Goal: Transaction & Acquisition: Purchase product/service

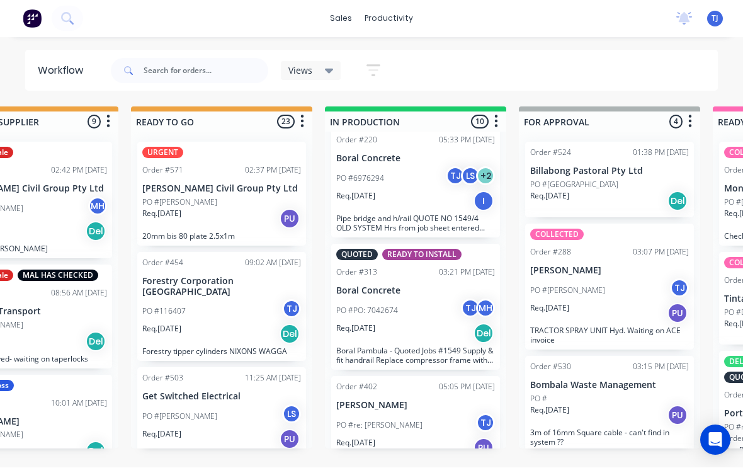
scroll to position [1, 478]
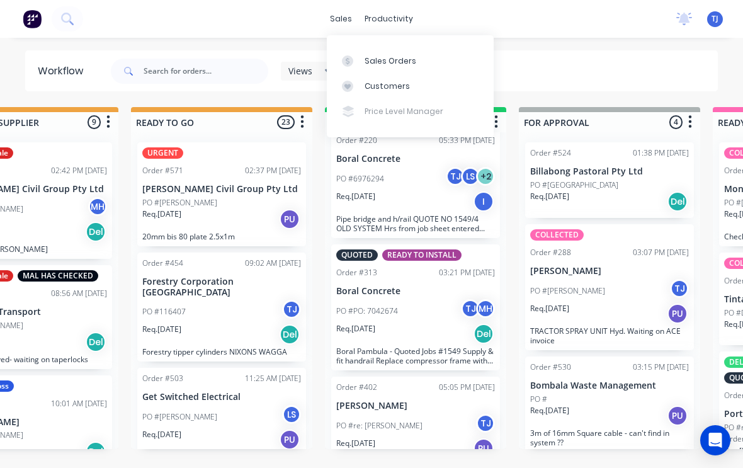
click at [400, 63] on div "Sales Orders" at bounding box center [391, 60] width 52 height 11
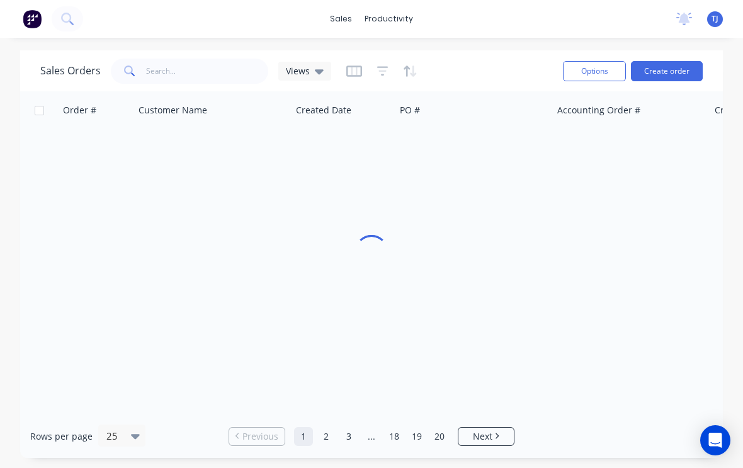
scroll to position [1, 0]
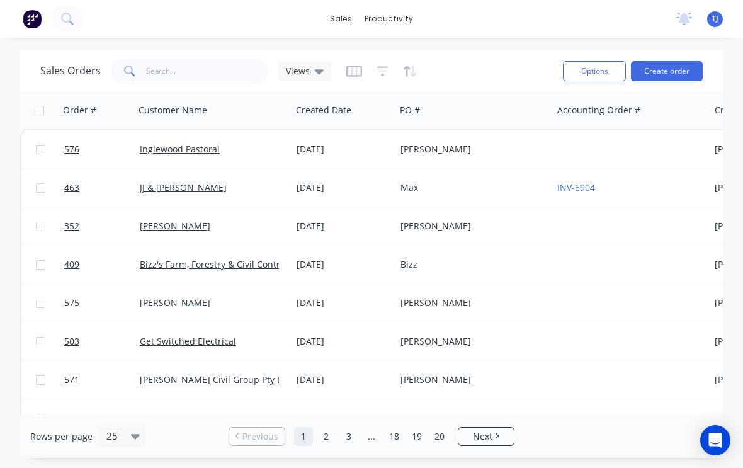
click at [676, 73] on button "Create order" at bounding box center [667, 71] width 72 height 20
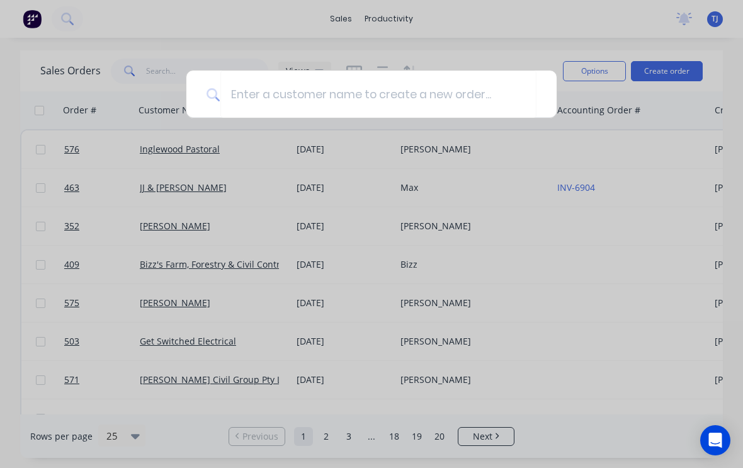
scroll to position [0, 0]
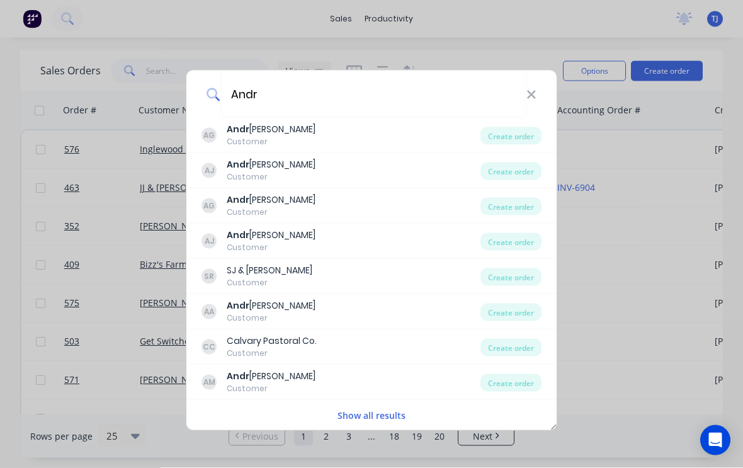
type input "Andr"
click at [527, 170] on div "Create order" at bounding box center [510, 171] width 61 height 18
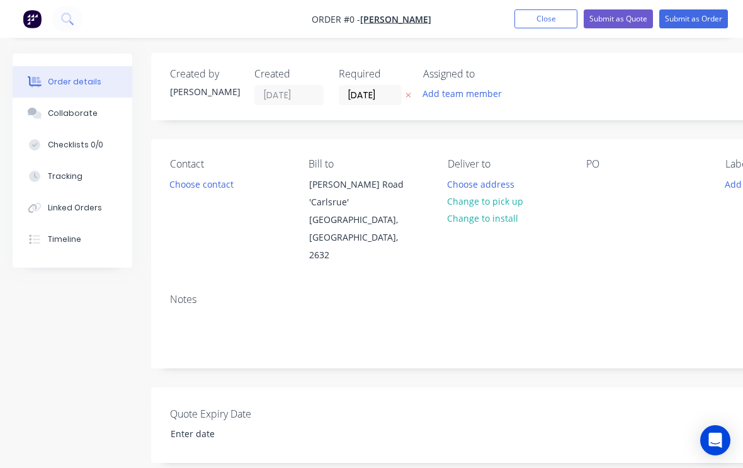
click at [517, 196] on button "Change to pick up" at bounding box center [485, 201] width 89 height 17
click at [593, 170] on div "PO" at bounding box center [645, 164] width 118 height 12
click at [596, 161] on div "PO" at bounding box center [645, 164] width 118 height 12
click at [602, 184] on div at bounding box center [596, 184] width 20 height 18
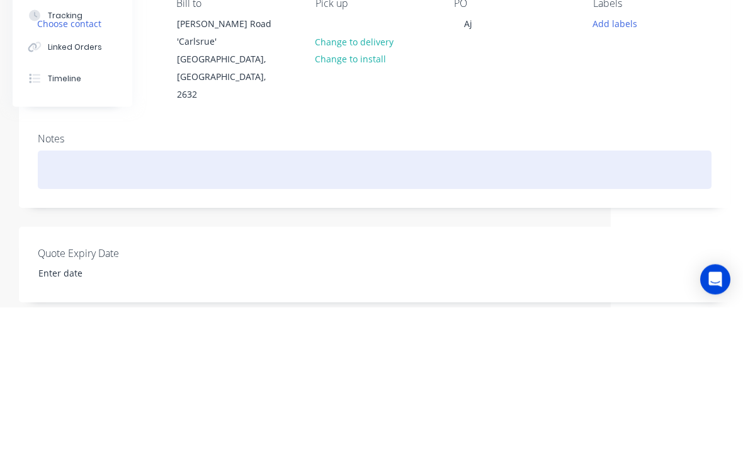
click at [220, 312] on div at bounding box center [375, 331] width 674 height 38
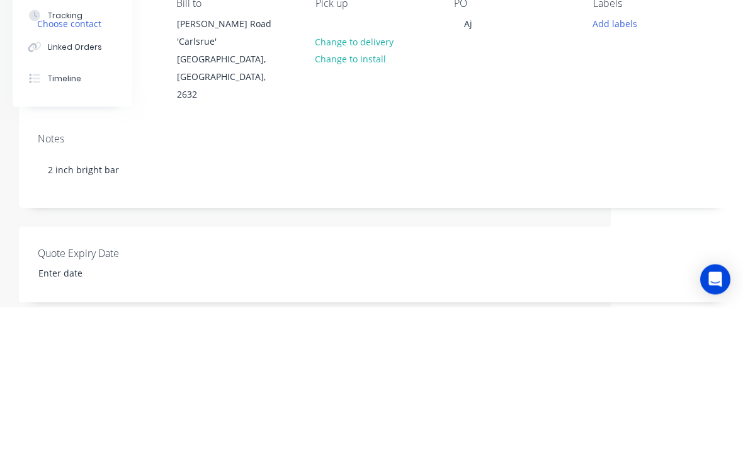
scroll to position [161, 132]
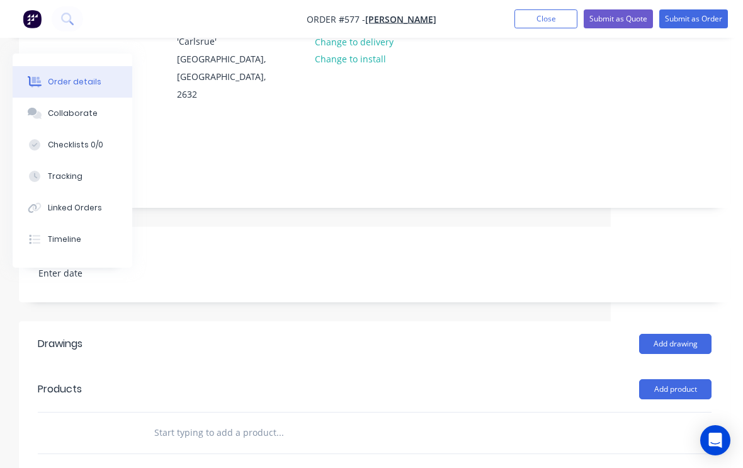
click at [689, 379] on button "Add product" at bounding box center [675, 389] width 72 height 20
click at [674, 412] on div "Product catalogue" at bounding box center [651, 421] width 97 height 18
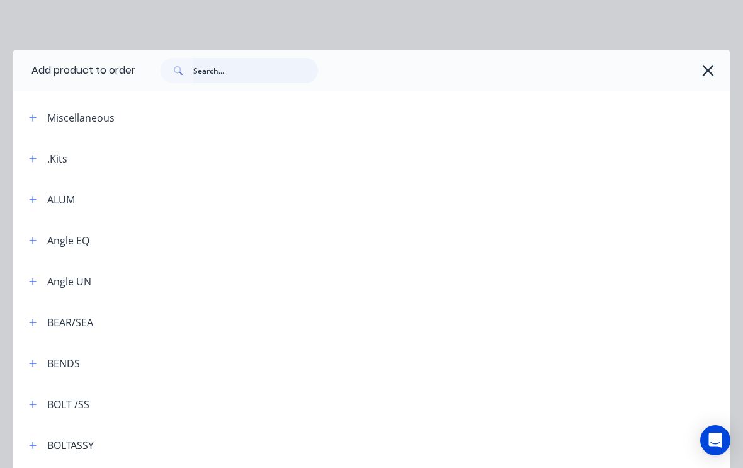
click at [216, 65] on input "text" at bounding box center [255, 70] width 125 height 25
type input "Brig"
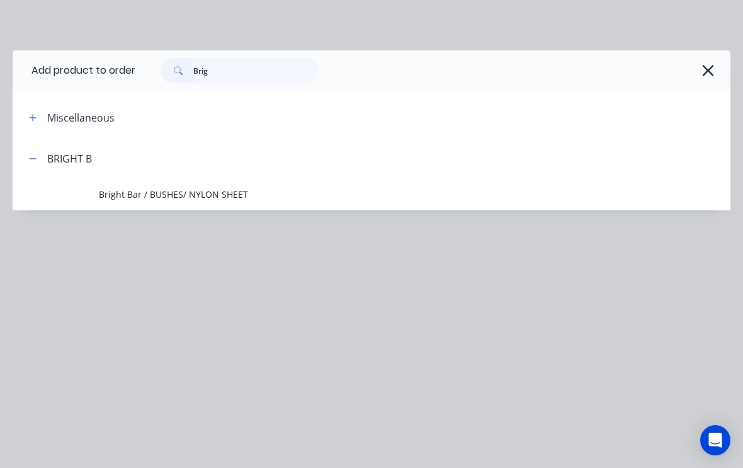
click at [142, 193] on span "Bright Bar / BUSHES/ NYLON SHEET" at bounding box center [352, 194] width 506 height 13
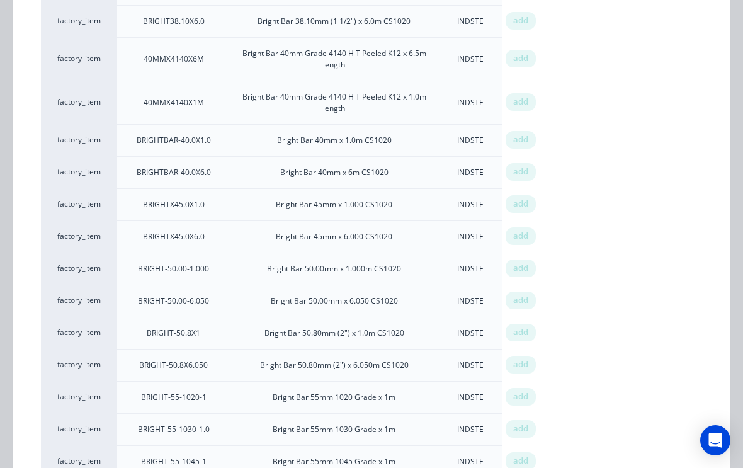
scroll to position [606, 0]
click at [525, 327] on span "add" at bounding box center [520, 331] width 15 height 13
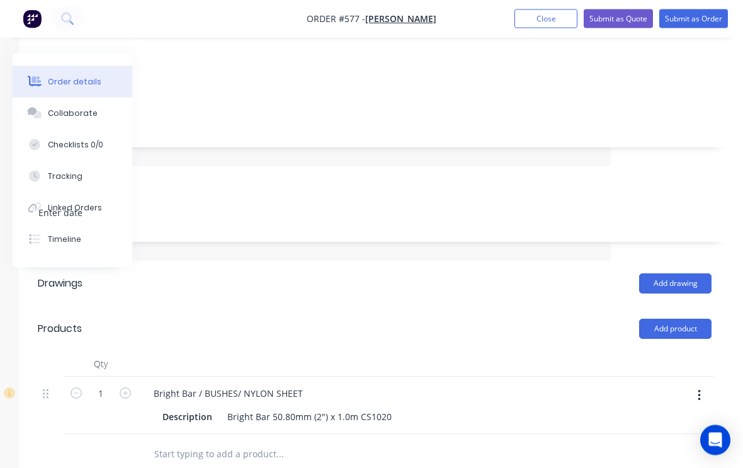
scroll to position [224, 132]
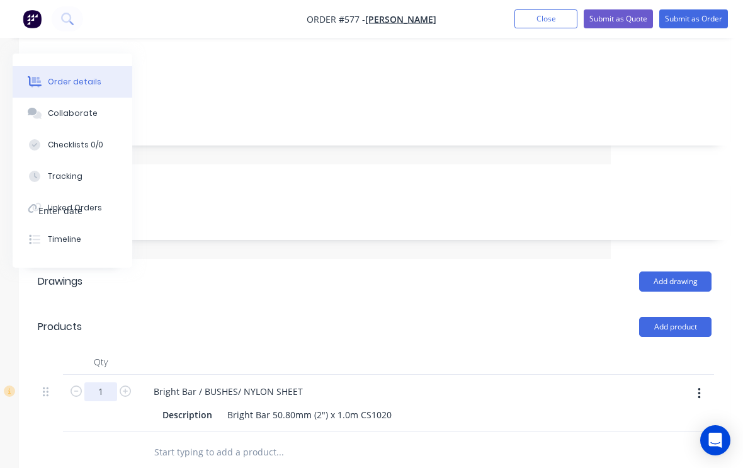
click at [99, 382] on input "1" at bounding box center [100, 391] width 33 height 19
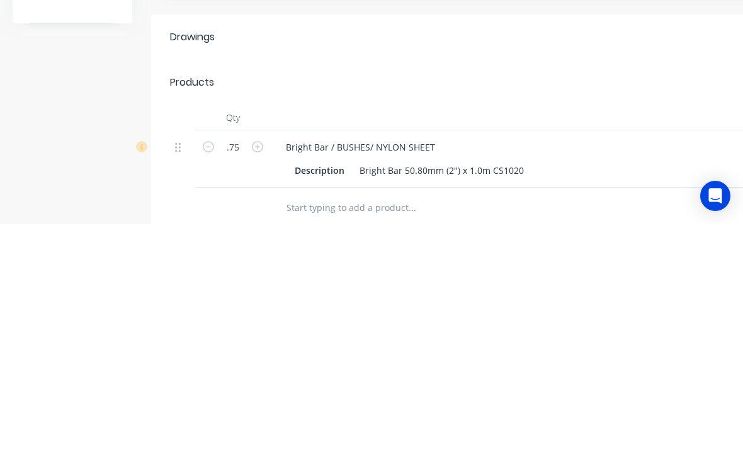
scroll to position [396, 0]
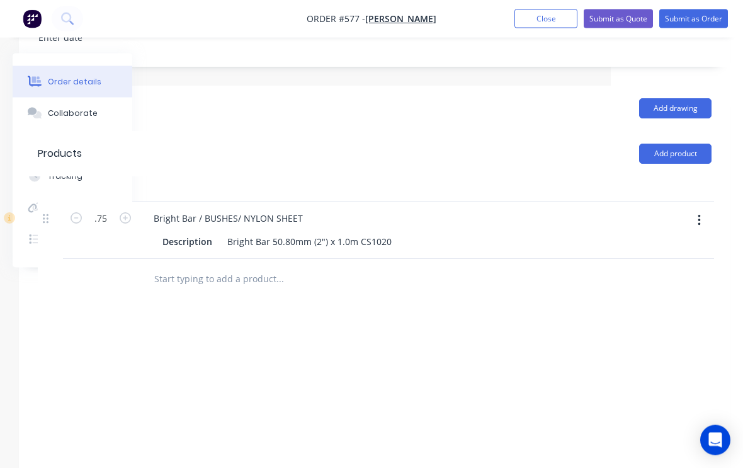
click at [686, 144] on button "Add product" at bounding box center [675, 154] width 72 height 20
type input "0.75"
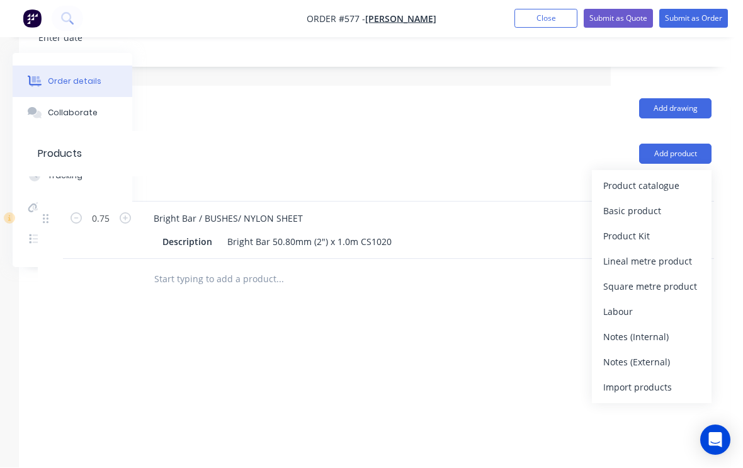
click at [665, 177] on div "Product catalogue" at bounding box center [651, 186] width 97 height 18
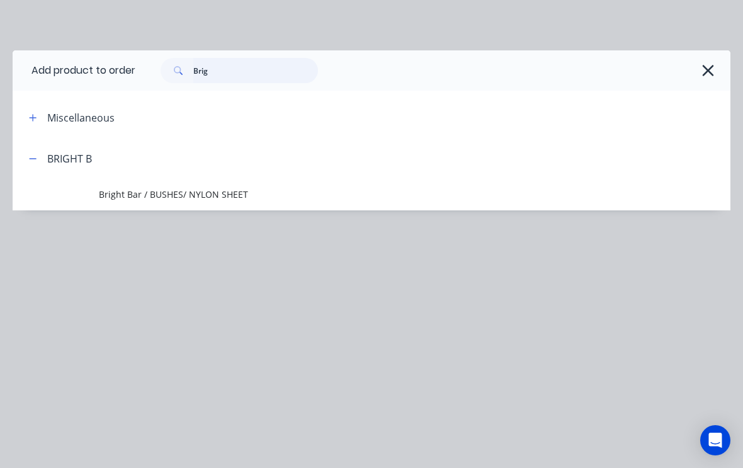
click at [226, 75] on input "Brig" at bounding box center [255, 70] width 125 height 25
type input "B"
type input "Cutting"
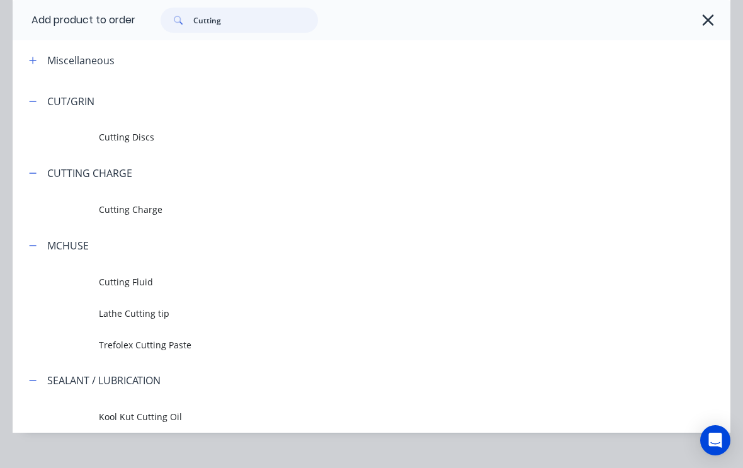
scroll to position [57, 0]
click at [152, 204] on span "Cutting Charge" at bounding box center [352, 209] width 506 height 13
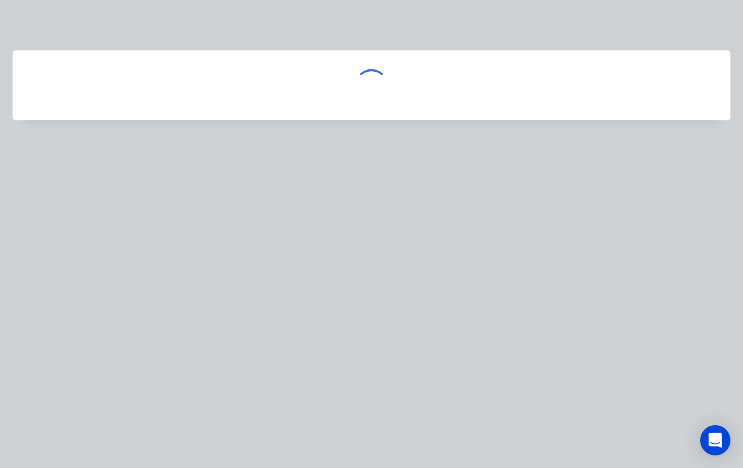
scroll to position [397, 132]
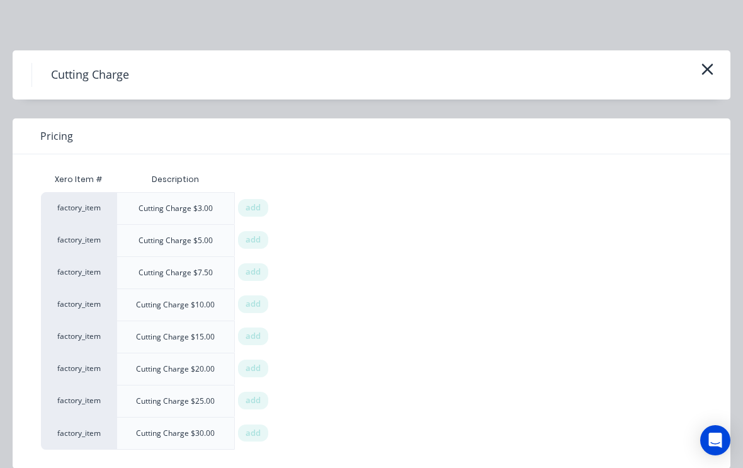
click at [257, 203] on span "add" at bounding box center [253, 208] width 15 height 13
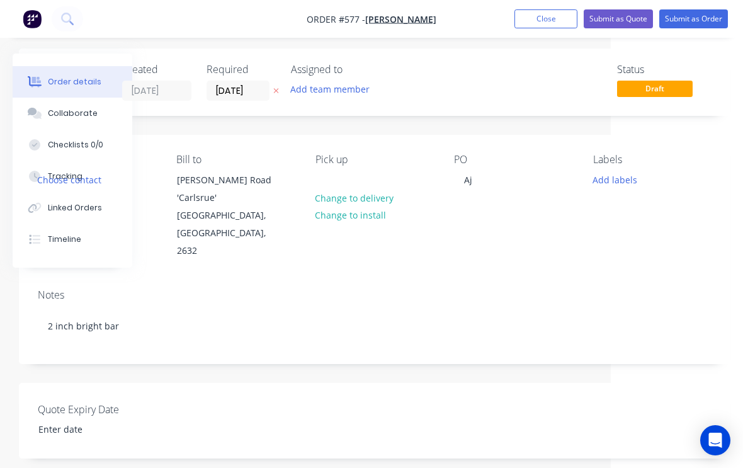
scroll to position [0, 132]
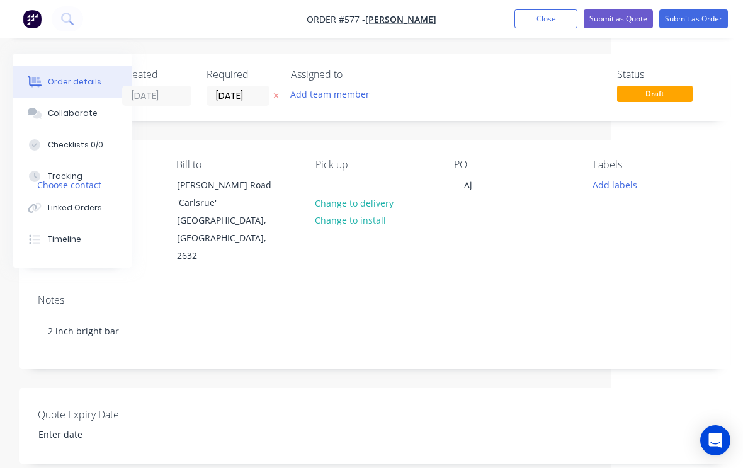
click at [620, 185] on button "Add labels" at bounding box center [615, 184] width 58 height 17
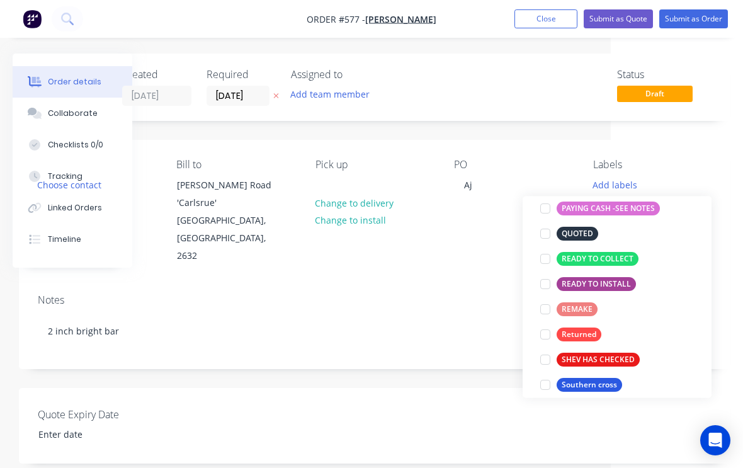
scroll to position [239, 0]
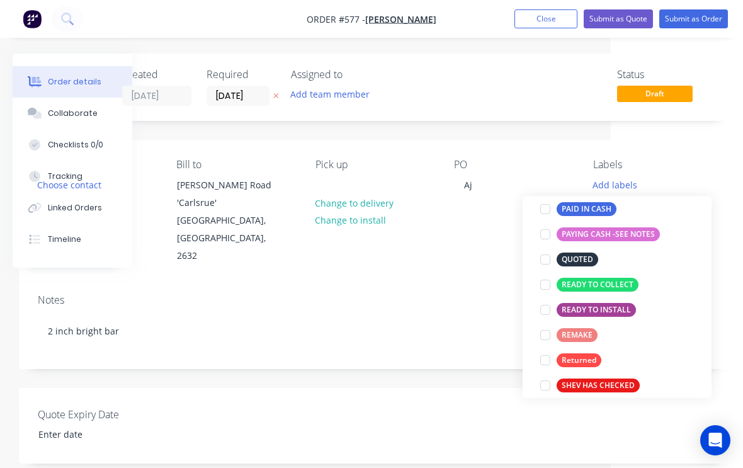
click at [547, 287] on div at bounding box center [545, 285] width 25 height 25
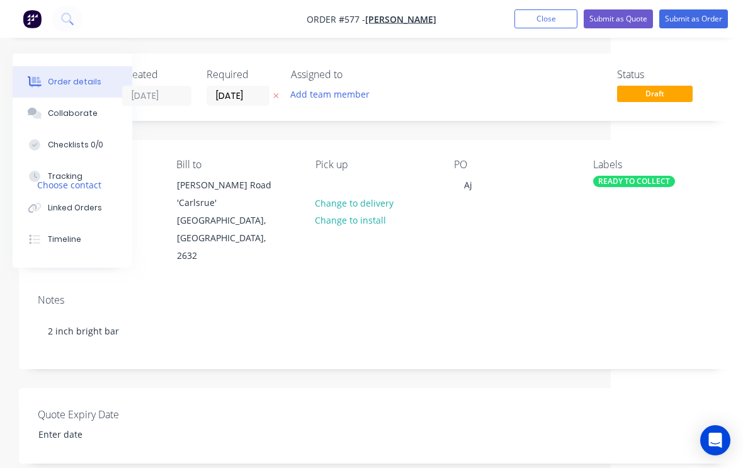
click at [710, 17] on button "Submit as Order" at bounding box center [693, 18] width 69 height 19
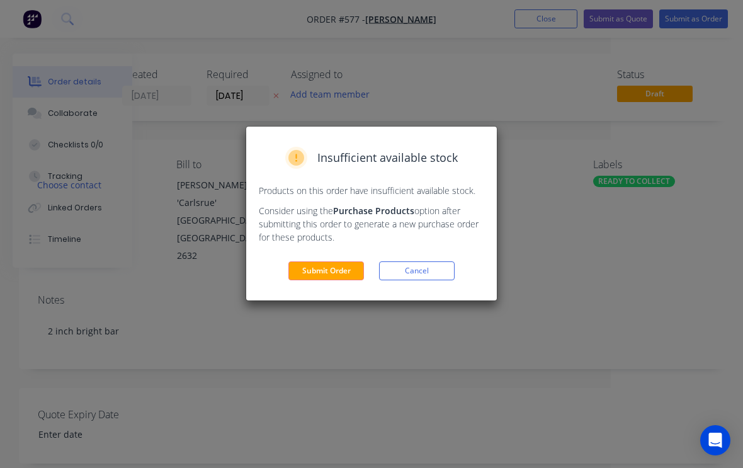
click at [342, 275] on button "Submit Order" at bounding box center [326, 270] width 76 height 19
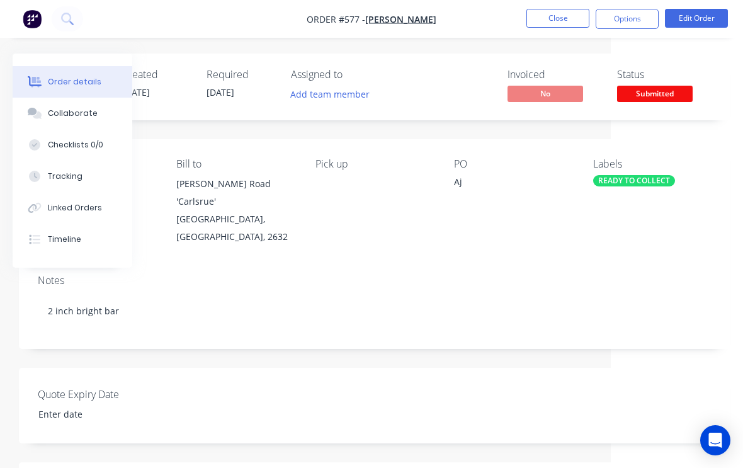
click at [567, 21] on button "Close" at bounding box center [557, 18] width 63 height 19
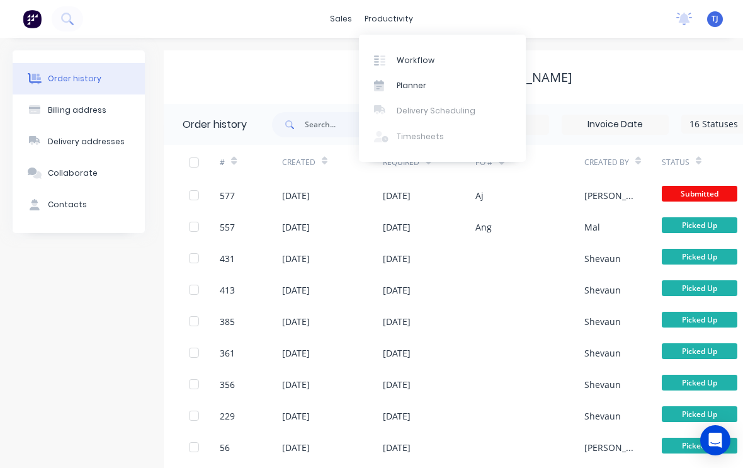
click at [433, 55] on link "Workflow" at bounding box center [442, 59] width 167 height 25
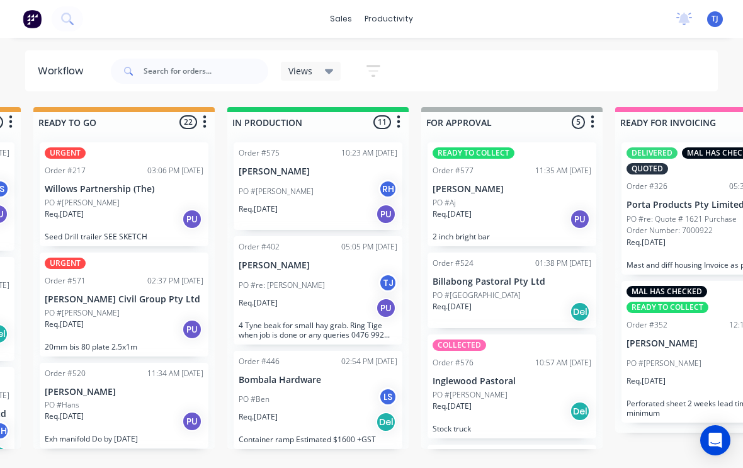
scroll to position [394, 0]
